Goal: Transaction & Acquisition: Purchase product/service

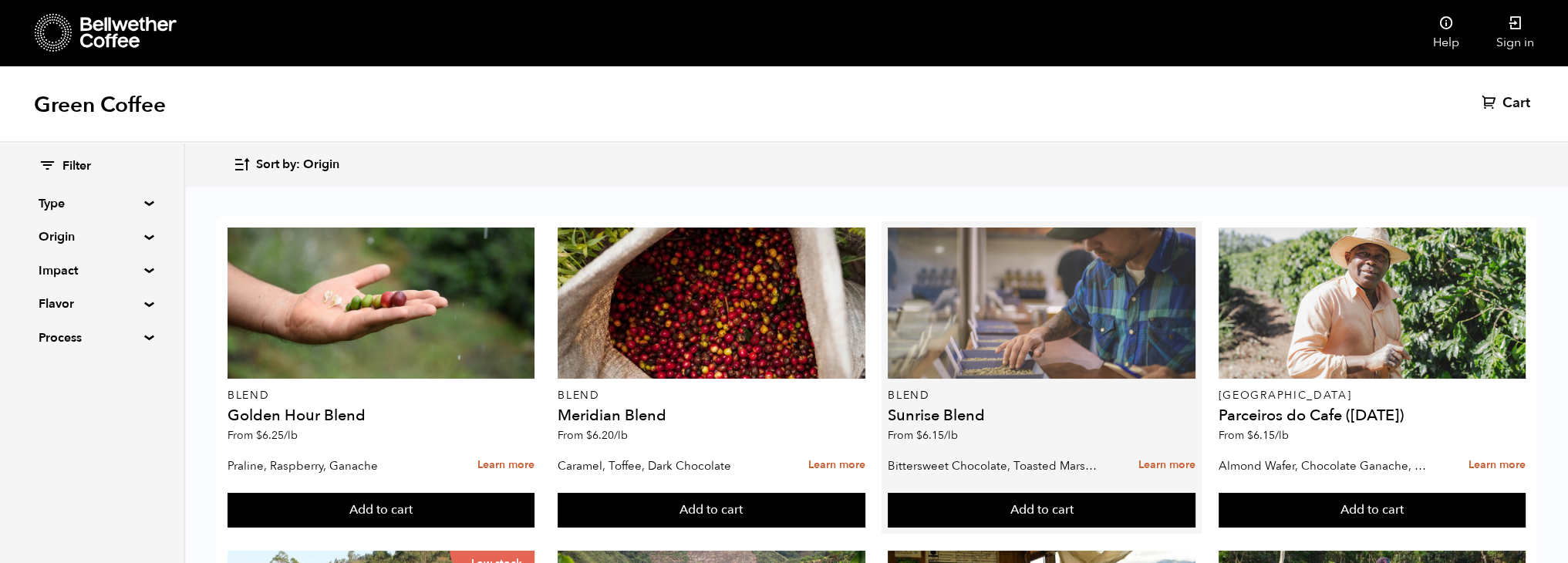
click at [1041, 311] on div at bounding box center [1041, 303] width 308 height 151
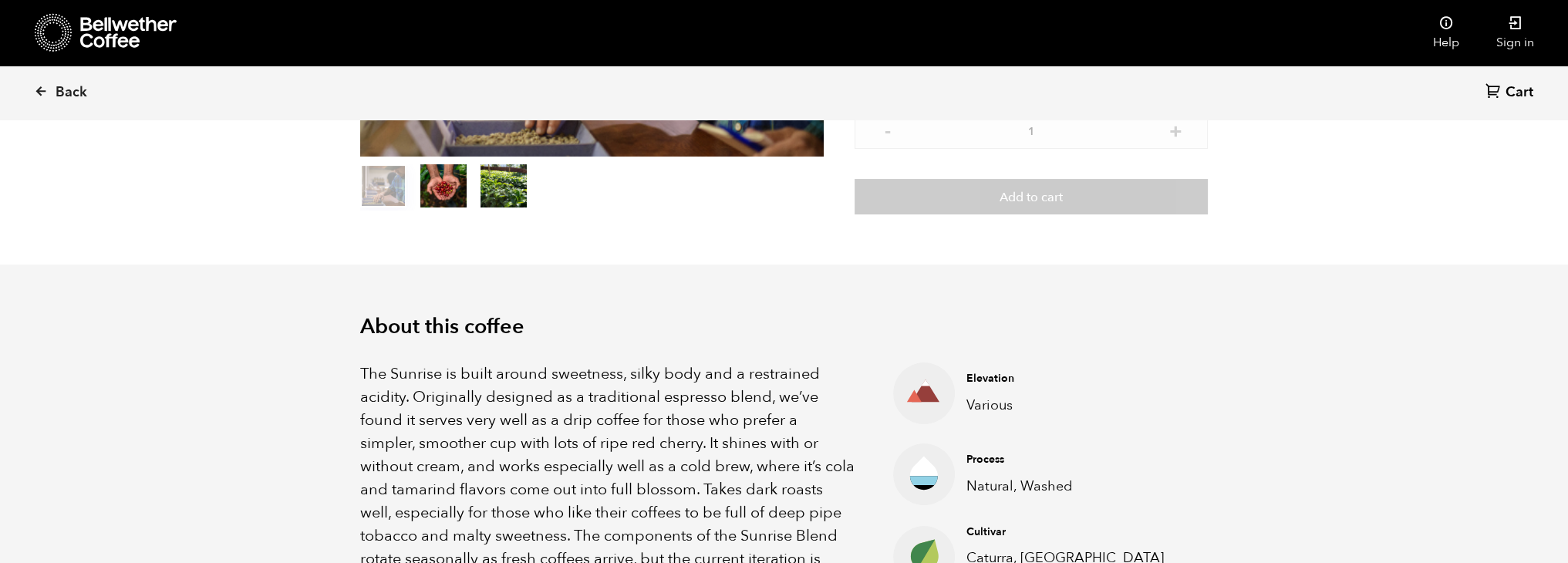
scroll to position [694, 0]
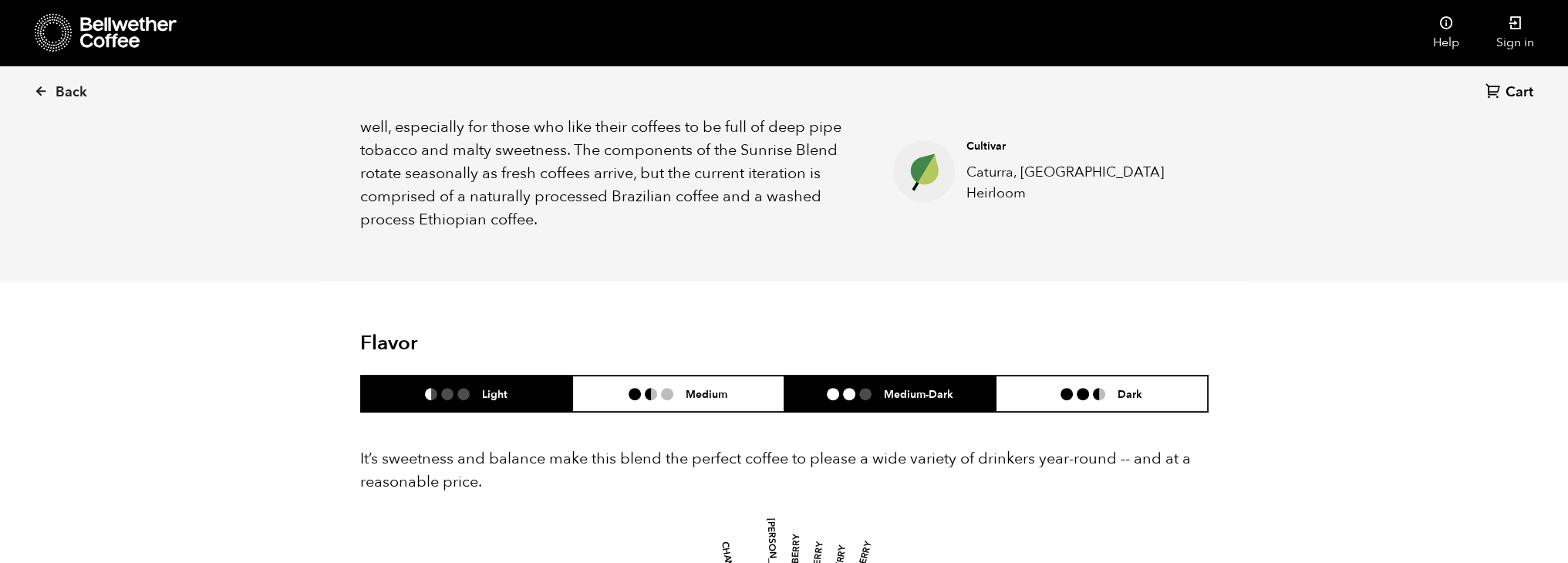
click at [873, 392] on ul at bounding box center [856, 394] width 57 height 13
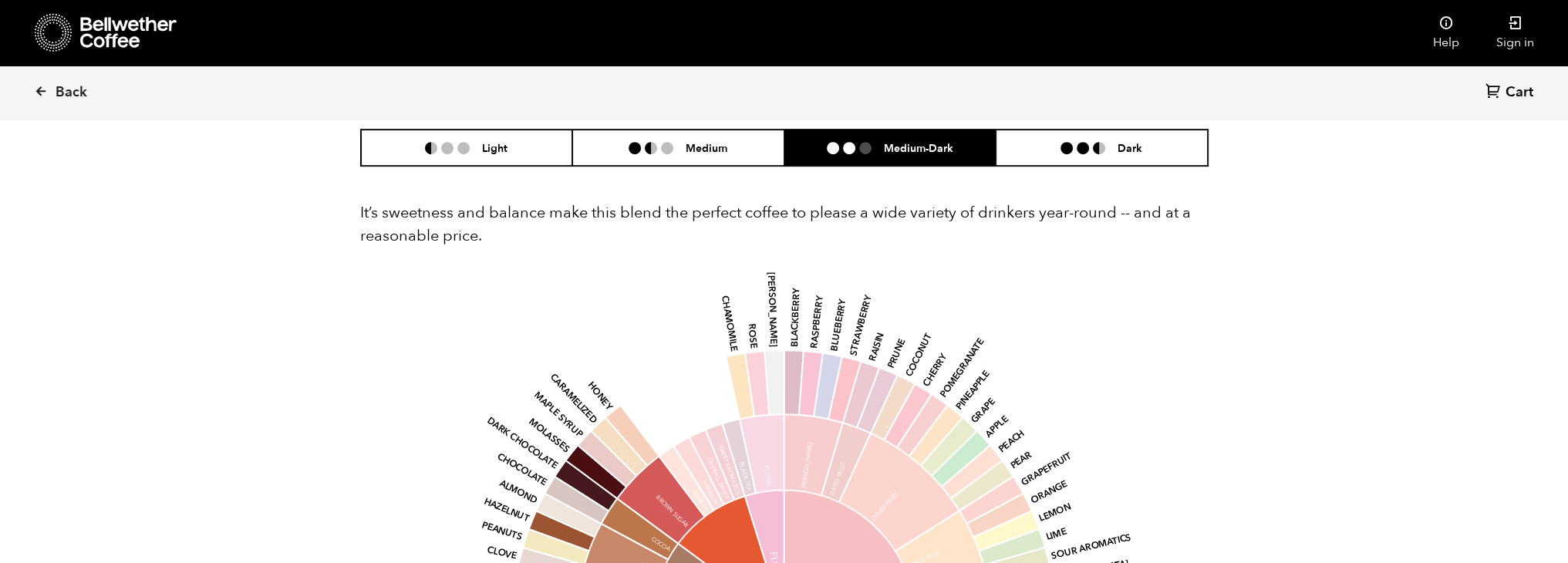
scroll to position [848, 0]
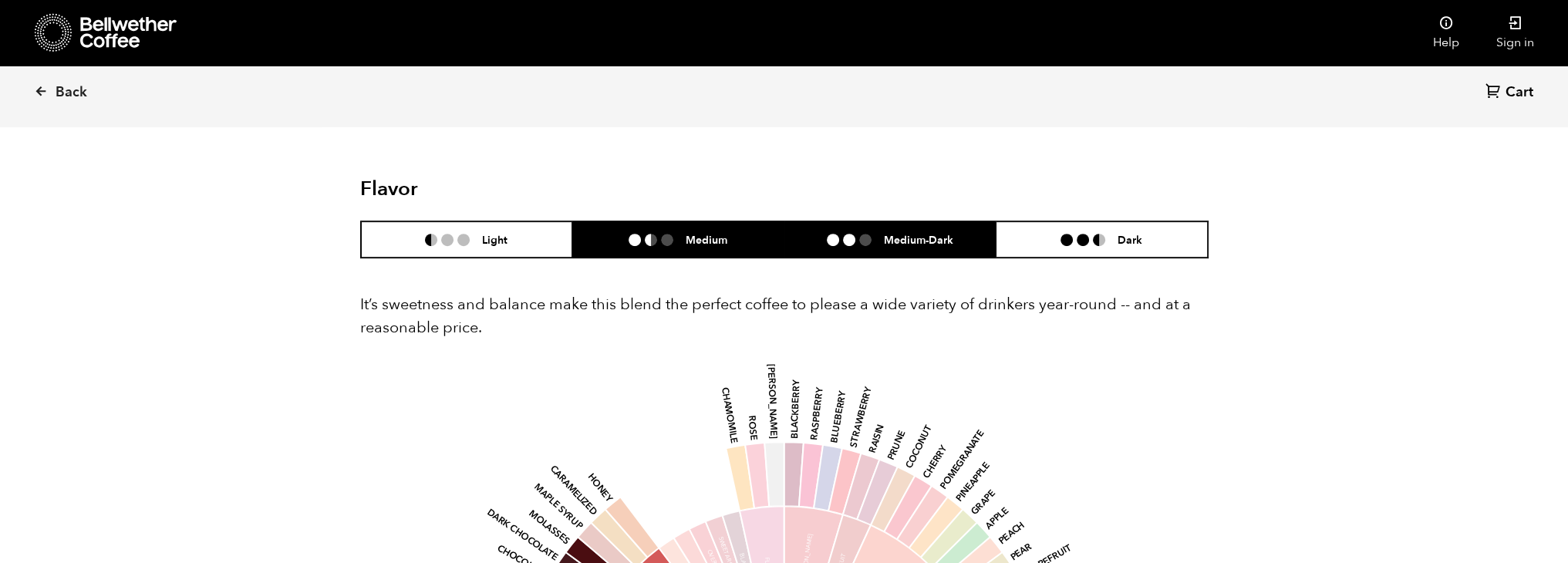
click at [672, 244] on li at bounding box center [667, 239] width 13 height 13
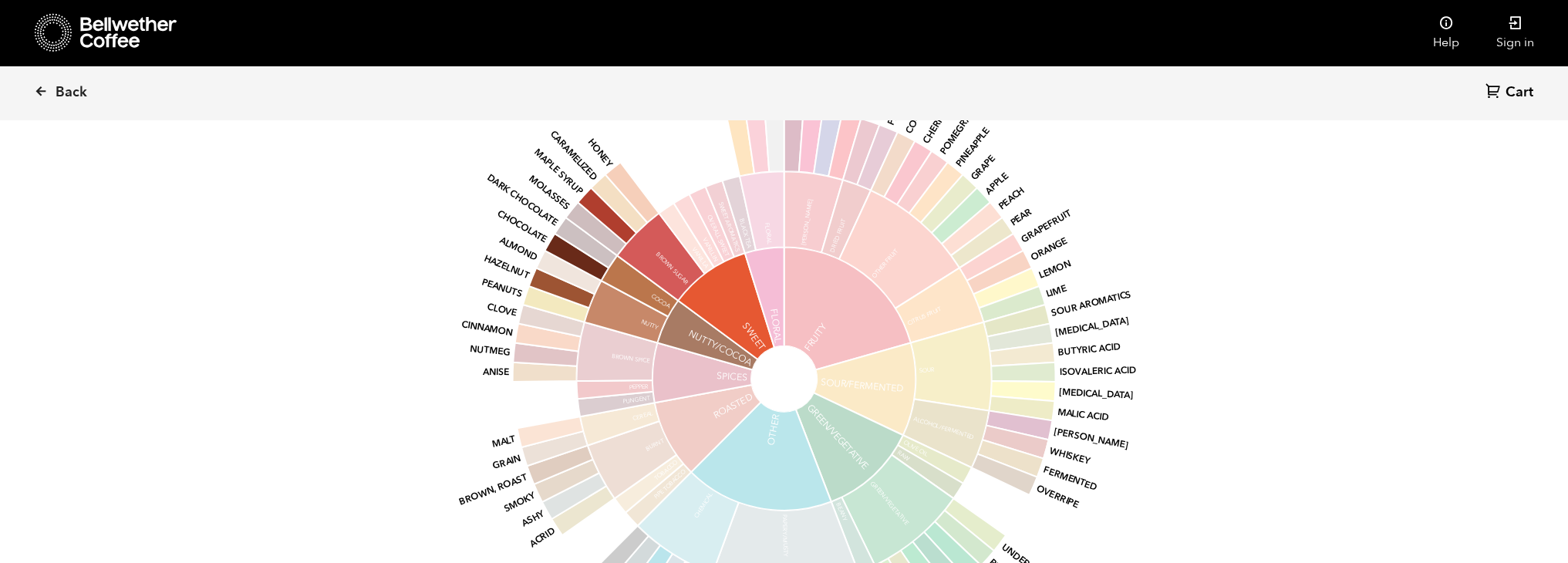
scroll to position [1156, 0]
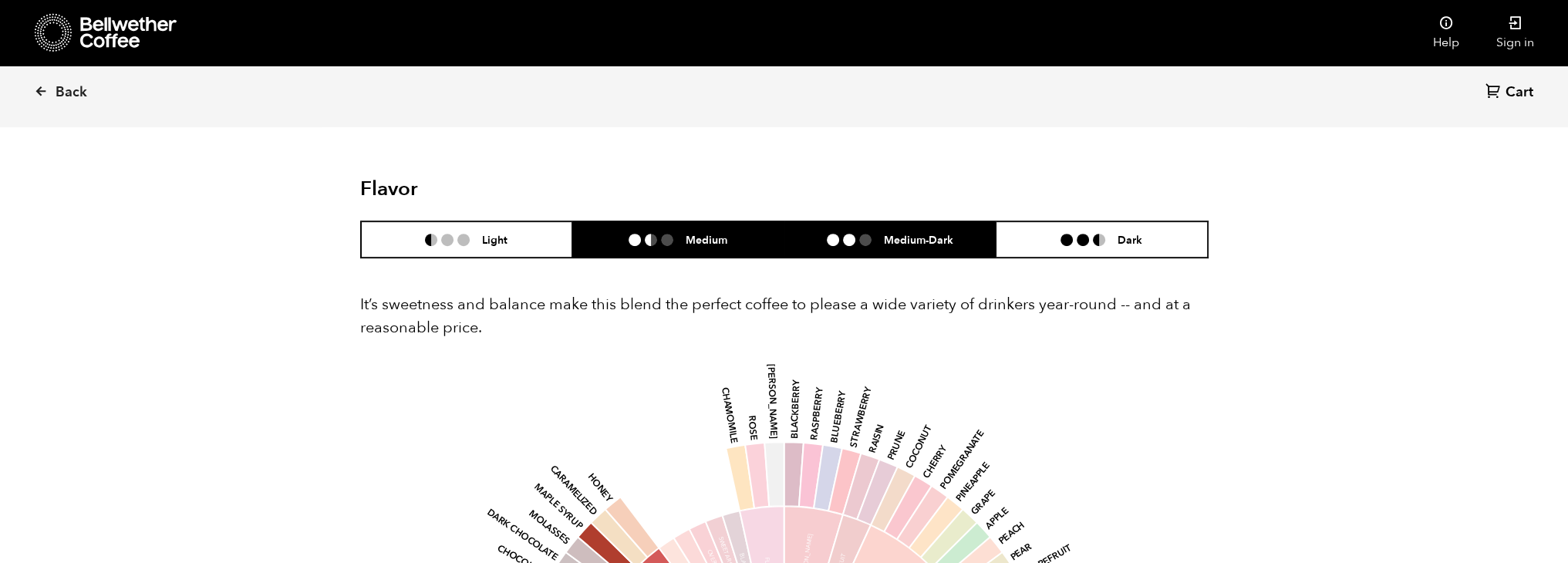
click at [899, 239] on h6 "Medium-Dark" at bounding box center [919, 239] width 70 height 13
